Goal: Transaction & Acquisition: Purchase product/service

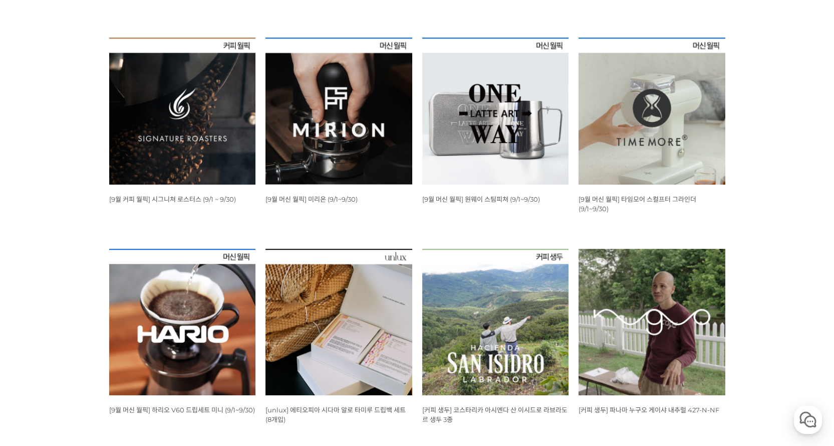
scroll to position [401, 0]
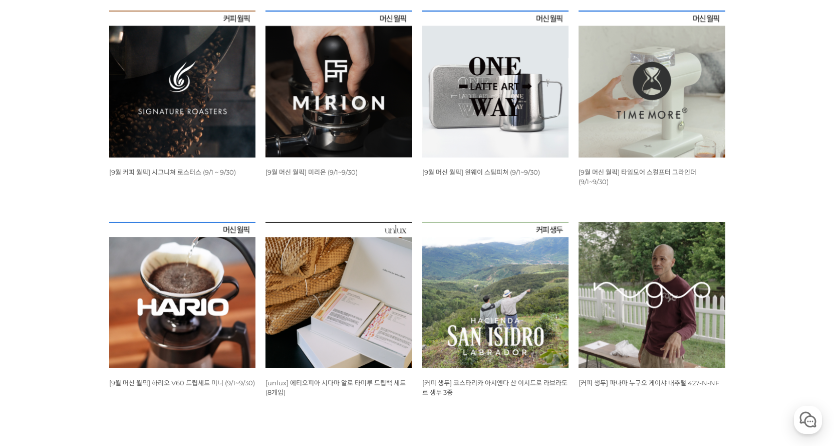
click at [195, 135] on img at bounding box center [182, 84] width 147 height 147
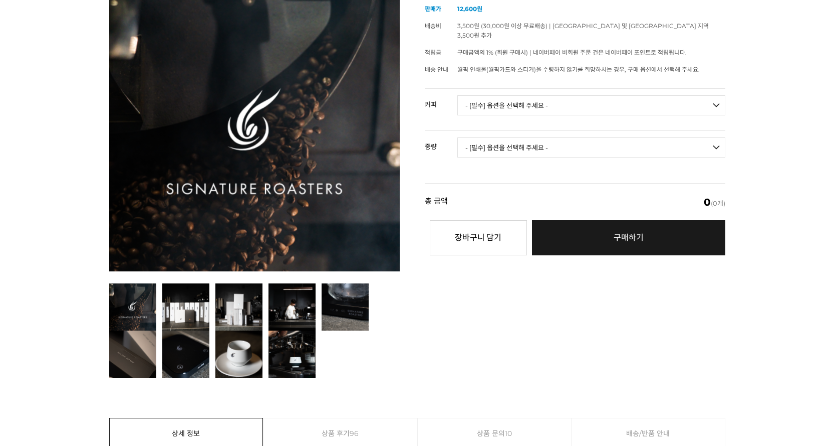
scroll to position [150, 0]
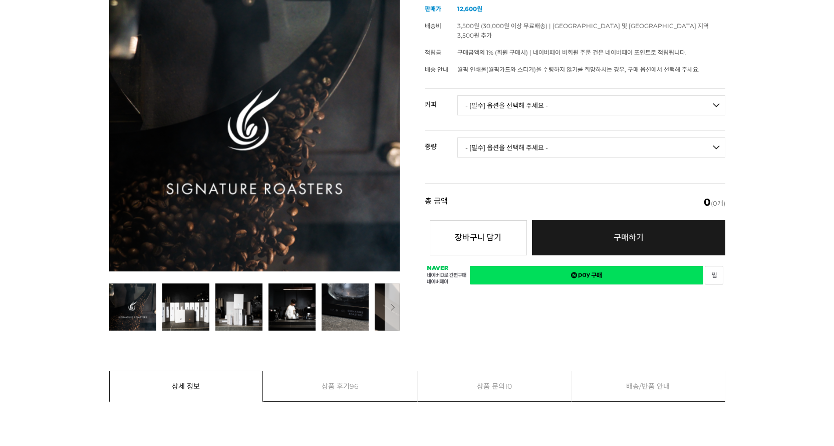
click at [518, 99] on select "- [필수] 옵션을 선택해 주세요 - ------------------- 언스페셜티 분쇄도 가이드 종이(주문 1건당 최대 1개 제공) 월픽 인…" at bounding box center [592, 105] width 268 height 20
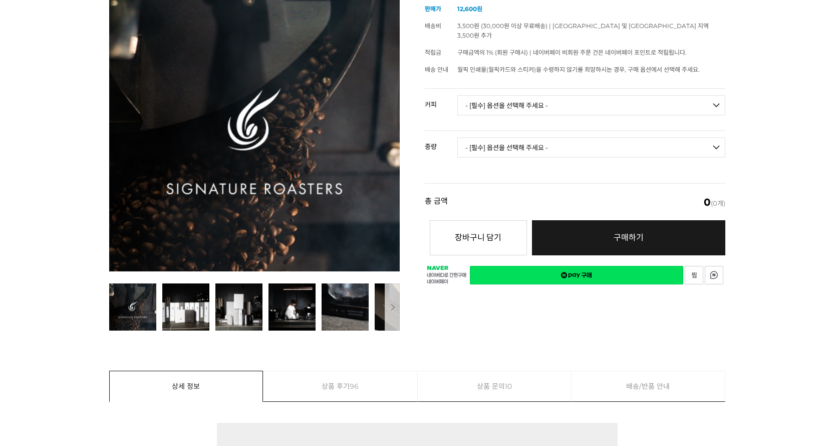
scroll to position [0, 0]
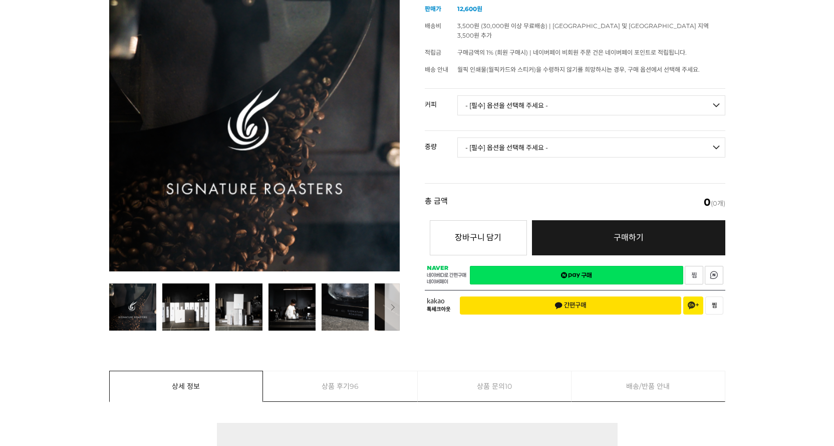
drag, startPoint x: 538, startPoint y: 91, endPoint x: 566, endPoint y: 95, distance: 28.3
click at [538, 95] on select "- [필수] 옵션을 선택해 주세요 - ------------------- 언스페셜티 분쇄도 가이드 종이(주문 1건당 최대 1개 제공) 월픽 인…" at bounding box center [592, 105] width 268 height 20
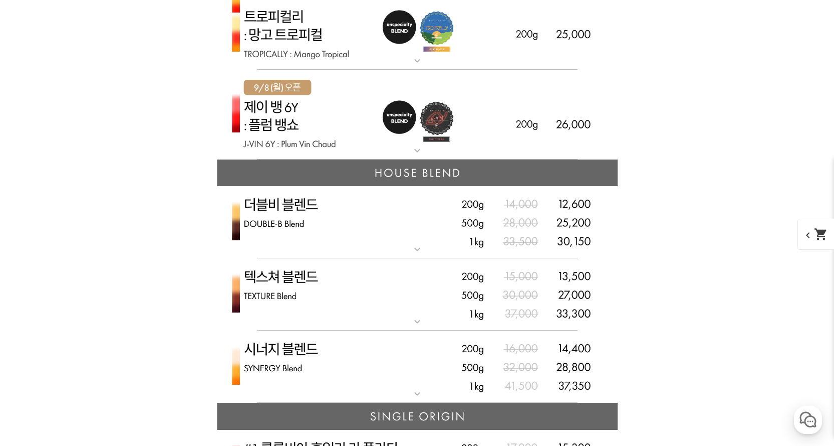
scroll to position [2564, 0]
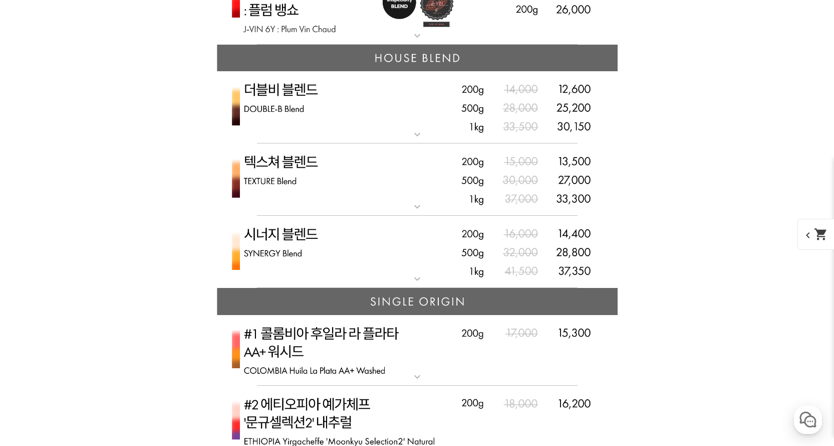
drag, startPoint x: 838, startPoint y: 119, endPoint x: 835, endPoint y: 259, distance: 140.4
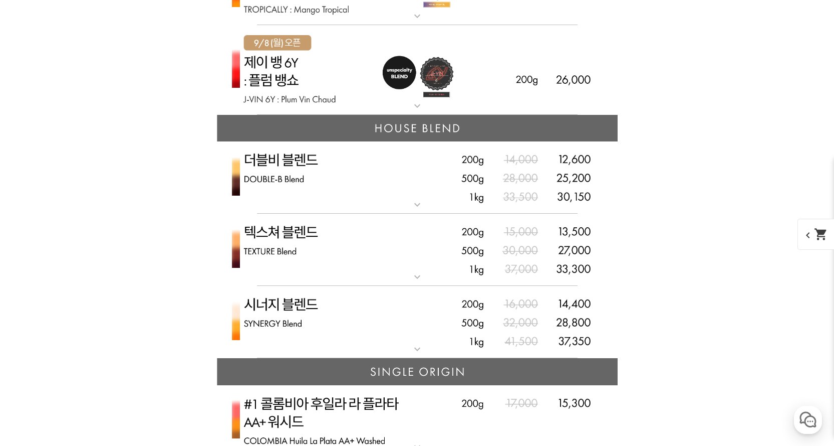
scroll to position [2551, 0]
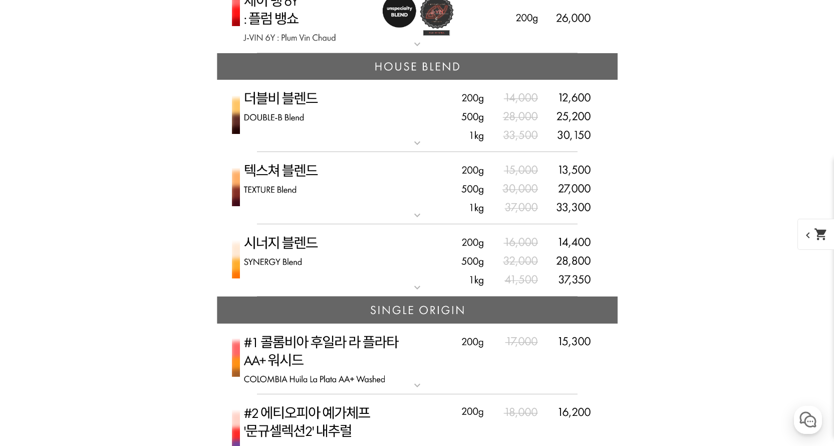
click at [415, 152] on img at bounding box center [417, 116] width 401 height 73
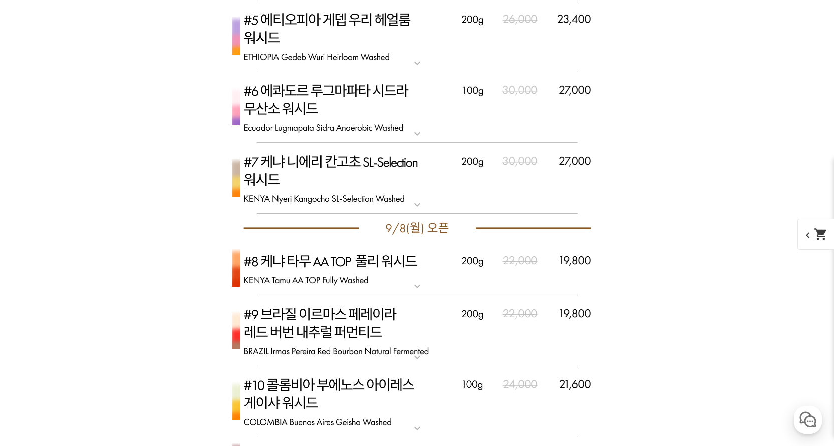
scroll to position [3554, 0]
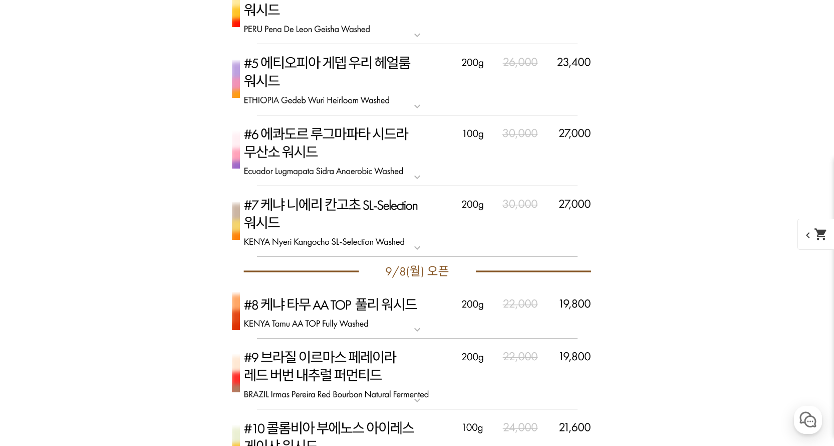
click at [435, 186] on img at bounding box center [417, 150] width 401 height 71
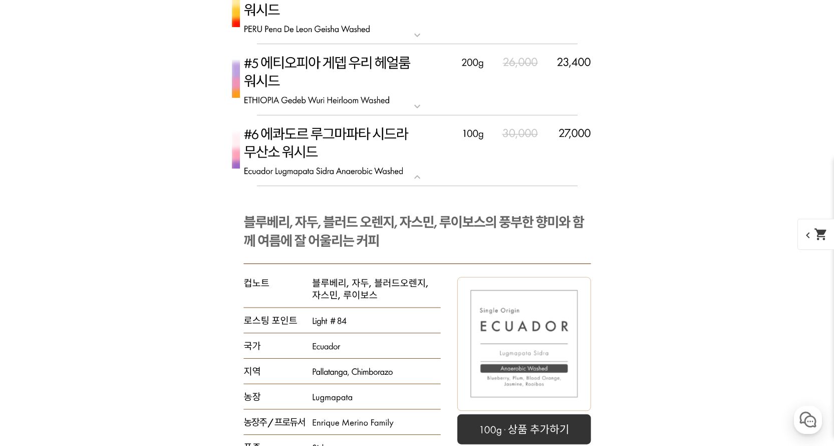
click at [456, 186] on img at bounding box center [417, 150] width 401 height 71
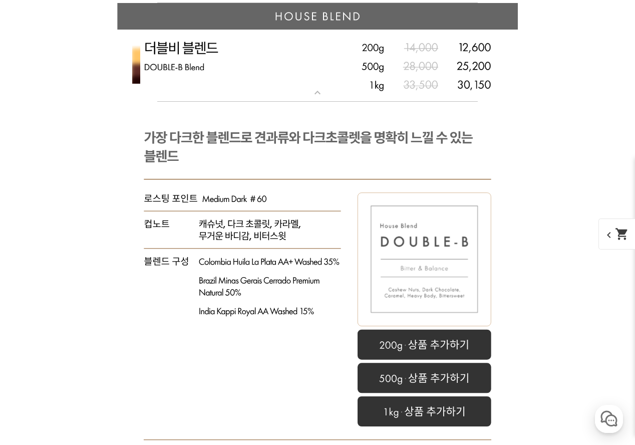
scroll to position [2620, 0]
